Goal: Find specific page/section: Find specific page/section

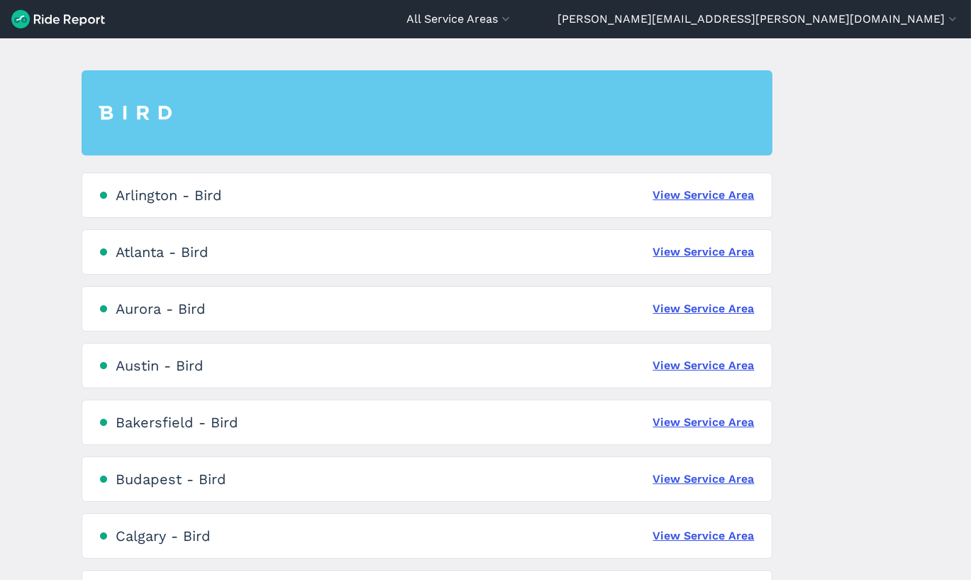
scroll to position [78, 0]
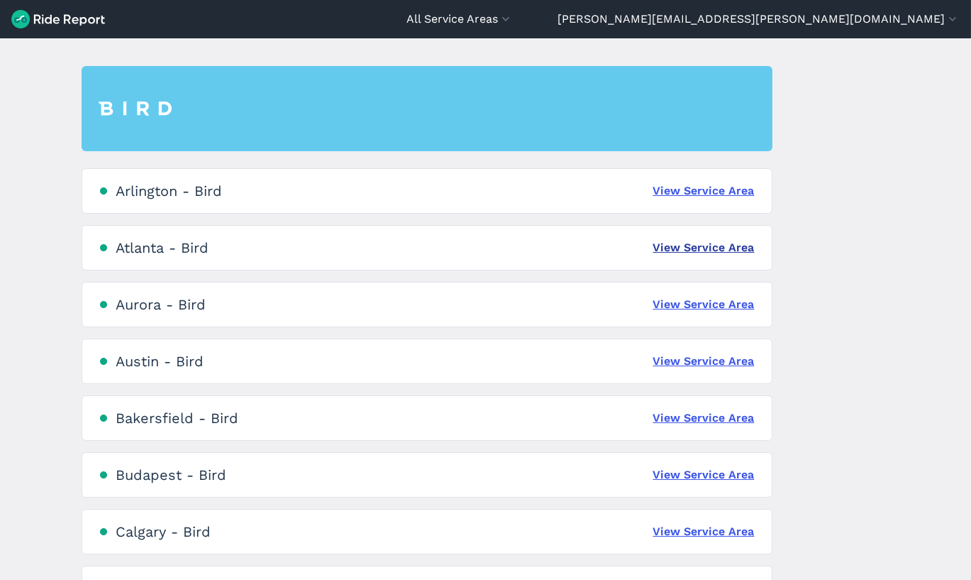
click at [704, 240] on link "View Service Area" at bounding box center [703, 247] width 101 height 17
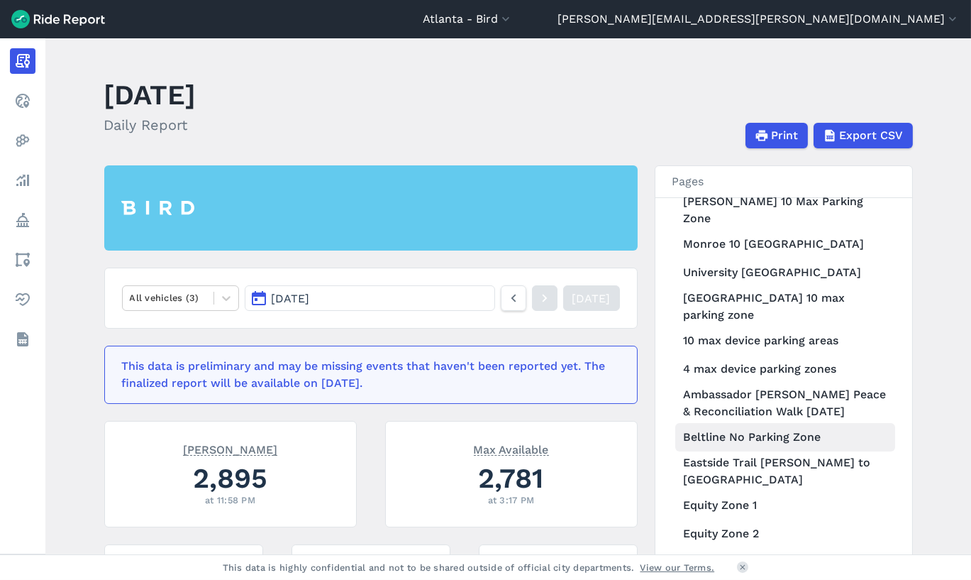
click at [756, 423] on link "Beltline No Parking Zone" at bounding box center [785, 437] width 220 height 28
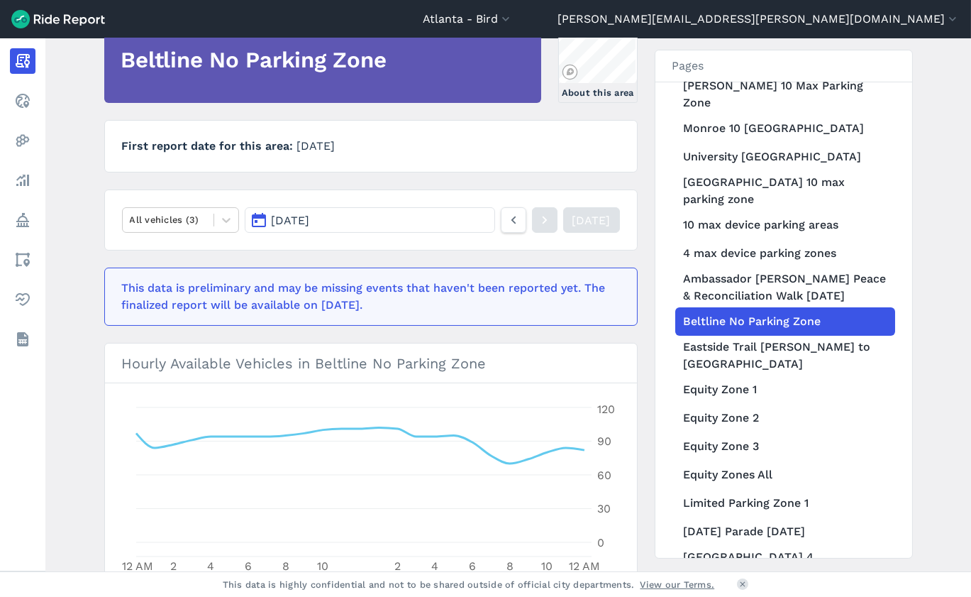
scroll to position [143, 0]
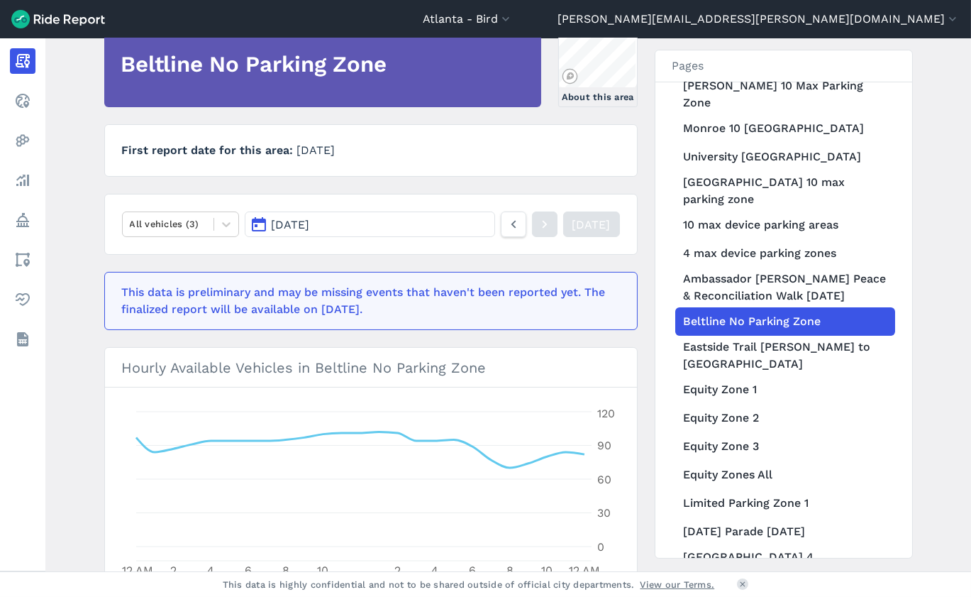
click at [312, 216] on button "[DATE]" at bounding box center [370, 224] width 250 height 26
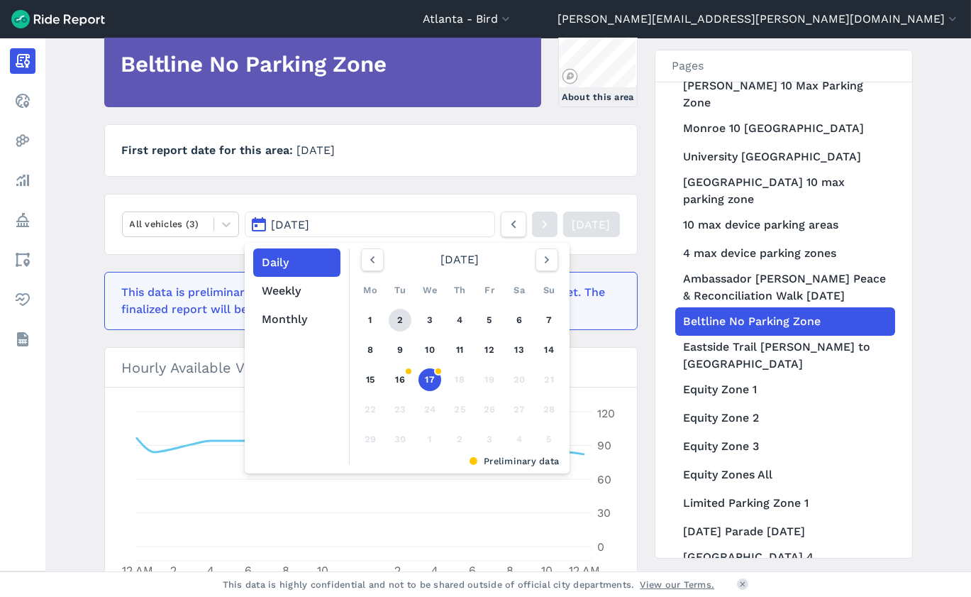
click at [397, 310] on link "2" at bounding box center [400, 320] width 23 height 23
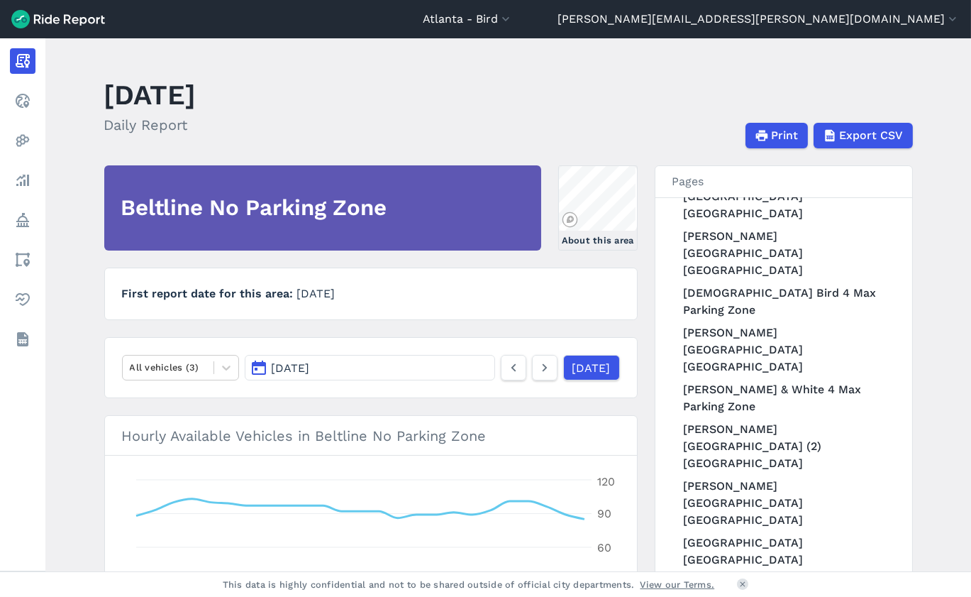
scroll to position [1412, 0]
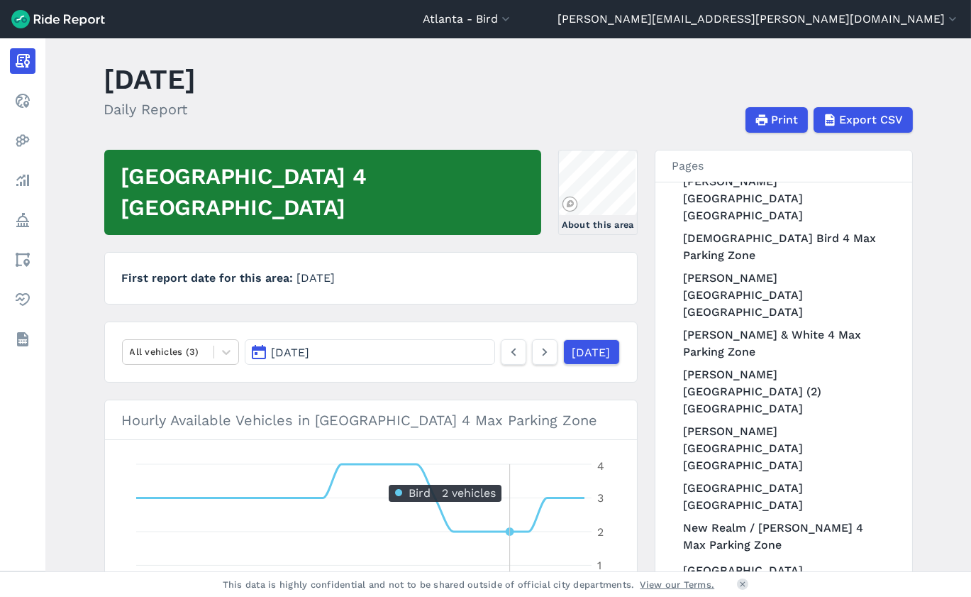
scroll to position [18, 0]
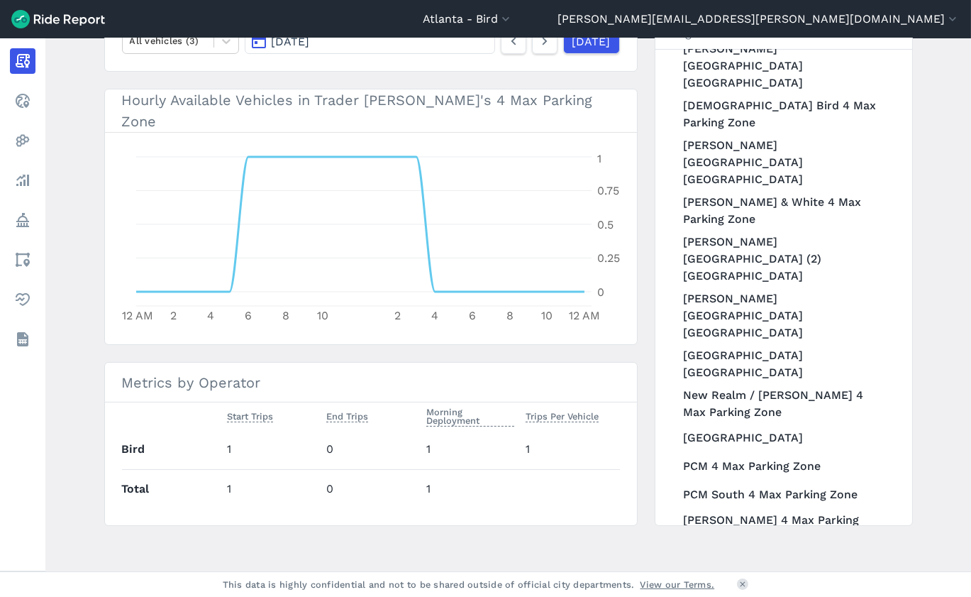
scroll to position [328, 0]
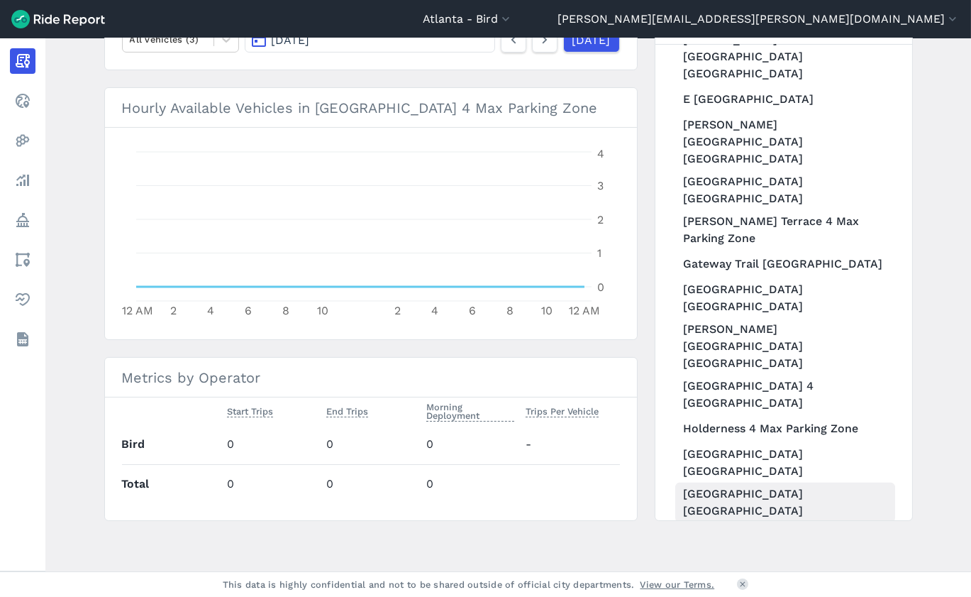
click at [773, 482] on link "[GEOGRAPHIC_DATA] [GEOGRAPHIC_DATA]" at bounding box center [785, 502] width 220 height 40
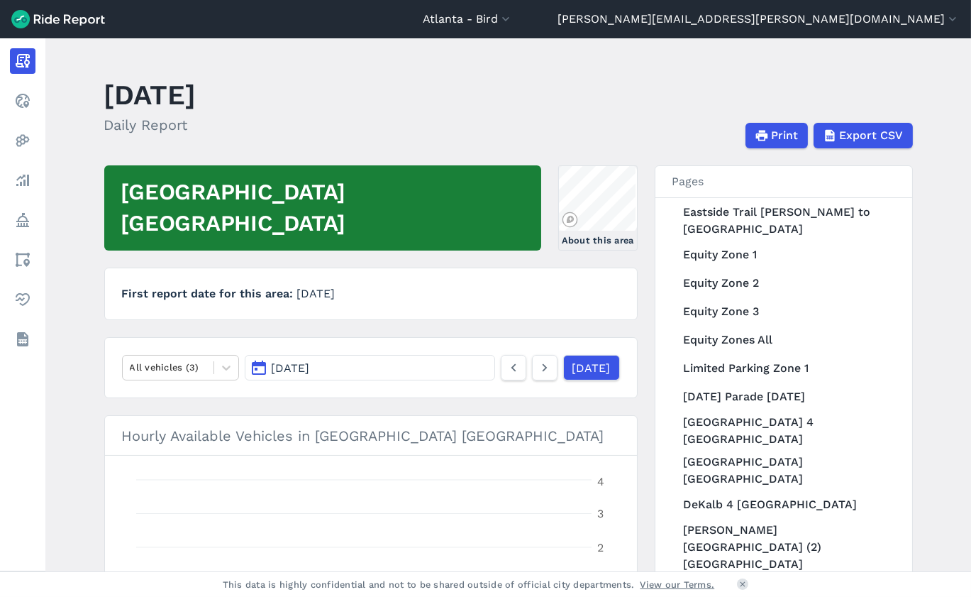
click at [395, 374] on button "[DATE]" at bounding box center [370, 368] width 250 height 26
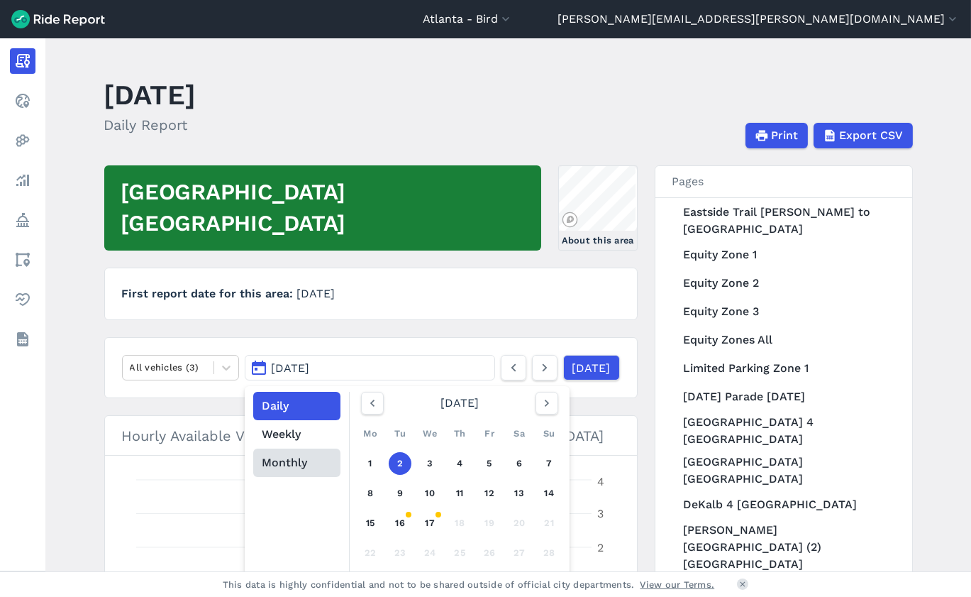
click at [287, 455] on button "Monthly" at bounding box center [296, 462] width 87 height 28
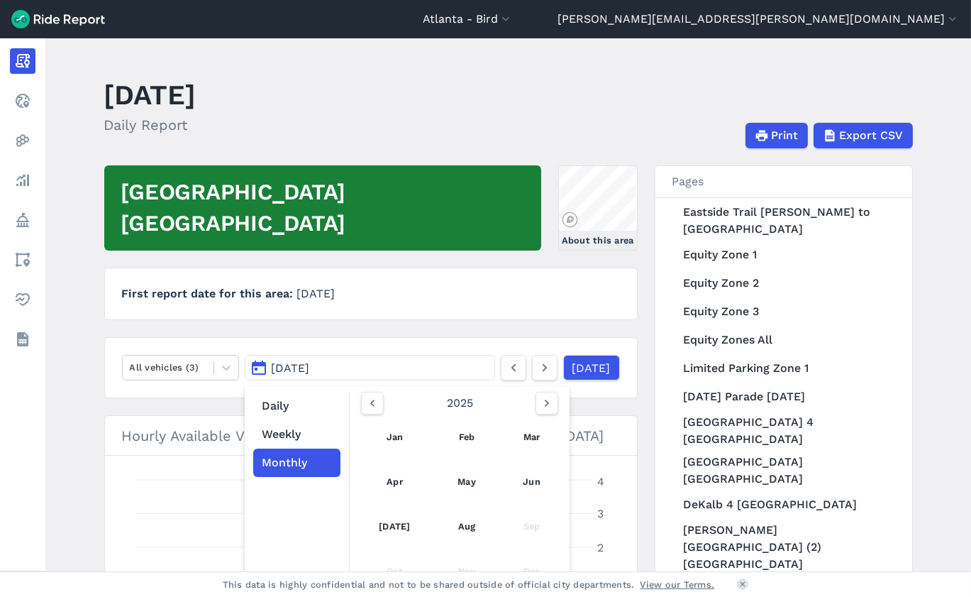
click at [336, 296] on span "[DATE]" at bounding box center [316, 293] width 38 height 13
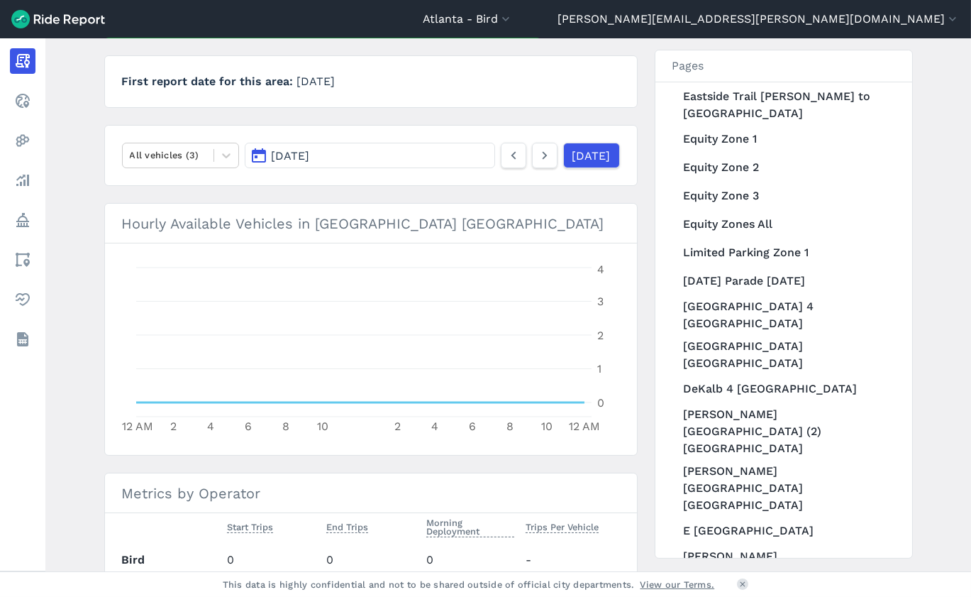
scroll to position [212, 0]
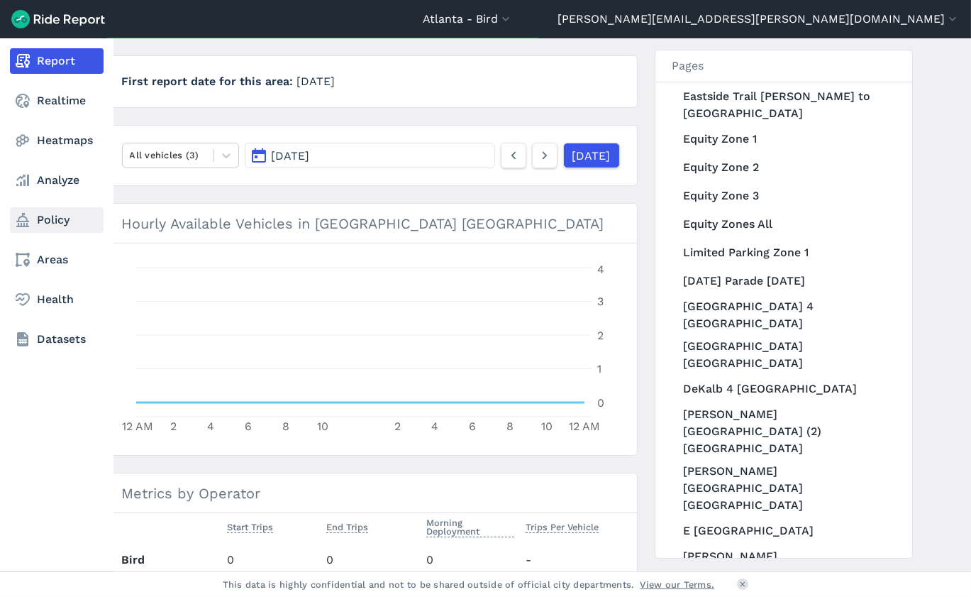
click at [38, 221] on link "Policy" at bounding box center [57, 220] width 94 height 26
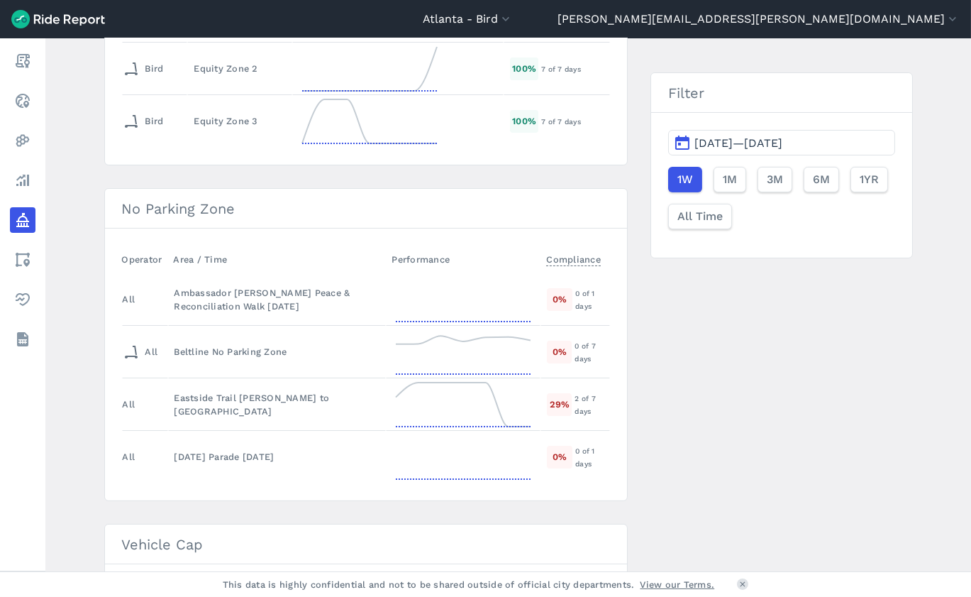
scroll to position [277, 0]
click at [787, 369] on div "Percentage-based Minimum Deployment Operator Area / Time Performance Compliance…" at bounding box center [508, 319] width 809 height 826
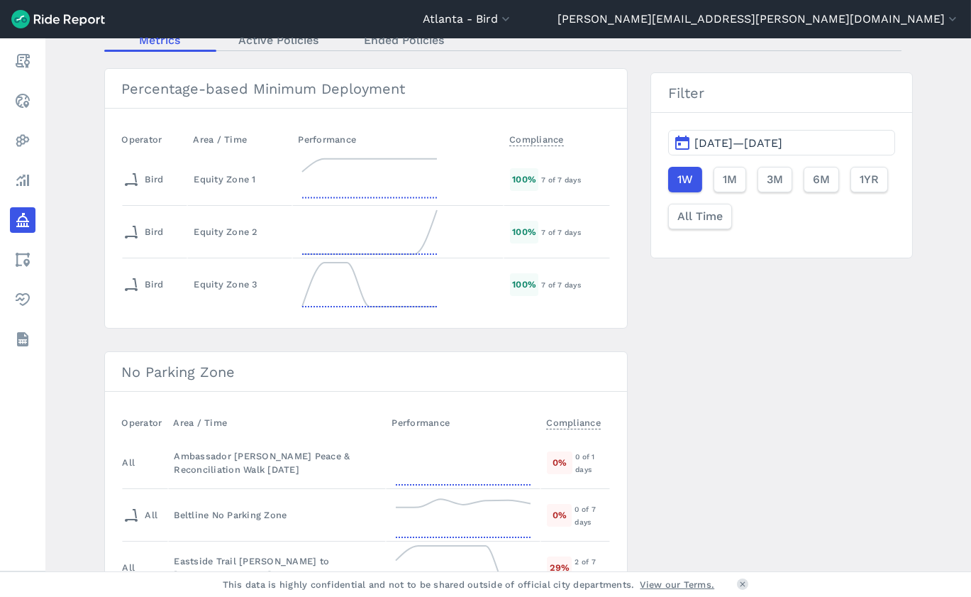
scroll to position [0, 0]
